Goal: Information Seeking & Learning: Learn about a topic

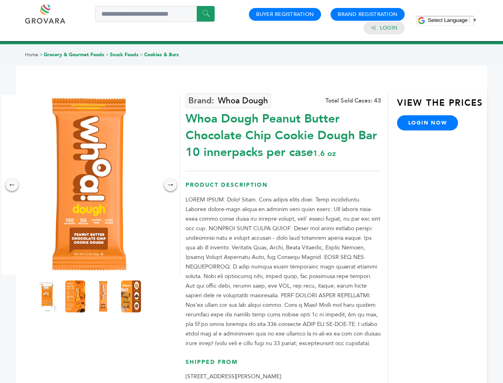
click at [453, 20] on span "Select Language" at bounding box center [448, 20] width 40 height 6
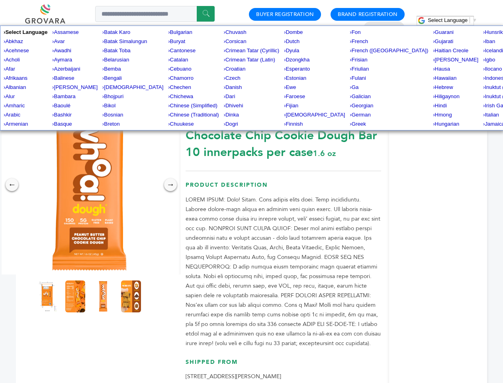
click at [89, 185] on img at bounding box center [89, 184] width 179 height 179
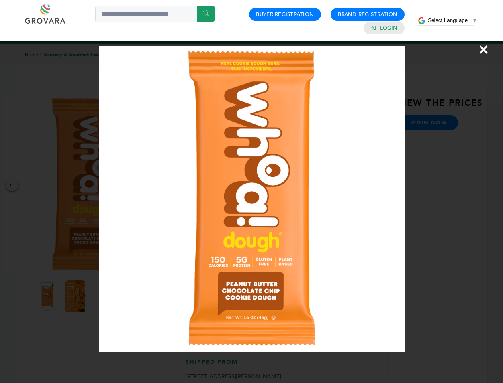
click at [12, 185] on div "×" at bounding box center [251, 191] width 503 height 383
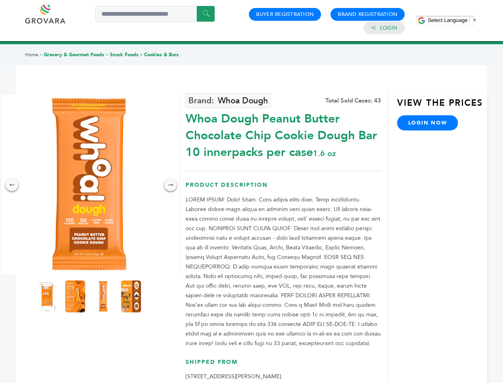
click at [171, 185] on div "→" at bounding box center [170, 184] width 13 height 13
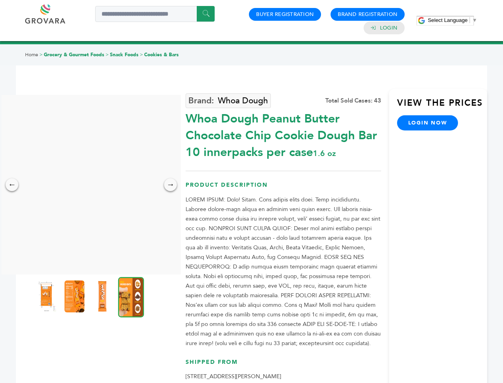
click at [47, 296] on img at bounding box center [47, 296] width 20 height 32
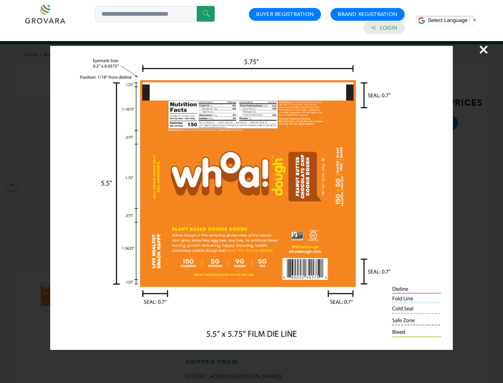
click at [75, 296] on div "×" at bounding box center [251, 191] width 503 height 383
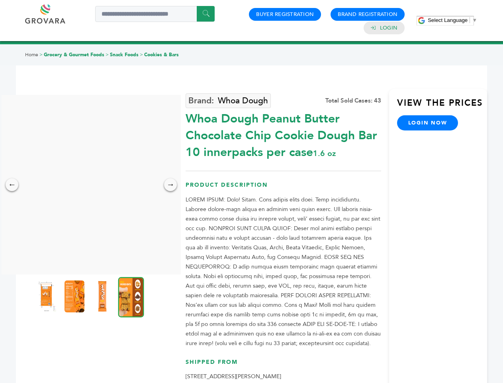
click at [103, 296] on img at bounding box center [102, 296] width 20 height 32
click at [0, 0] on div "×" at bounding box center [0, 0] width 0 height 0
